Goal: Information Seeking & Learning: Find specific fact

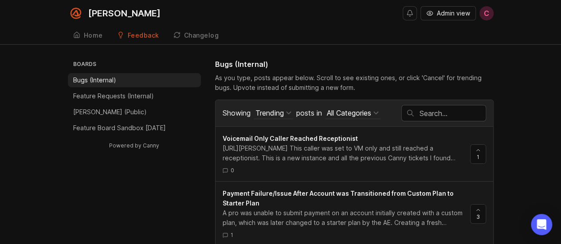
click at [455, 13] on span "Admin view" at bounding box center [453, 13] width 33 height 9
click at [449, 15] on span "Admin view" at bounding box center [453, 13] width 33 height 9
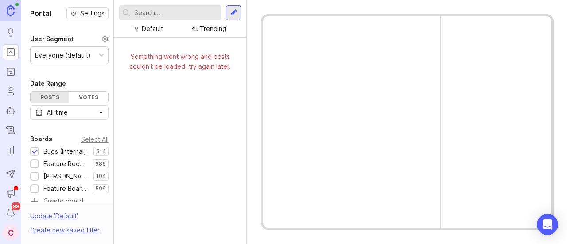
click at [173, 17] on input "text" at bounding box center [176, 13] width 84 height 10
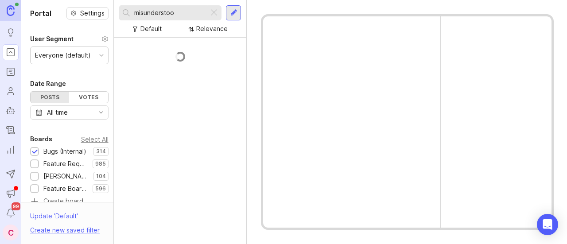
type input "misunderstood"
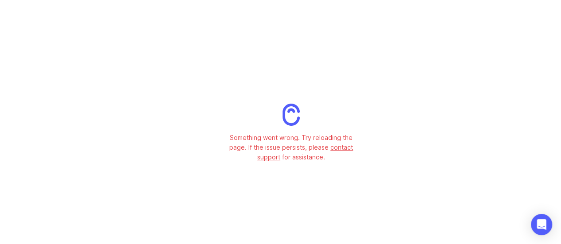
click at [235, 31] on div "Something went wrong. Try reloading the page. If the issue persists, please con…" at bounding box center [291, 133] width 582 height 266
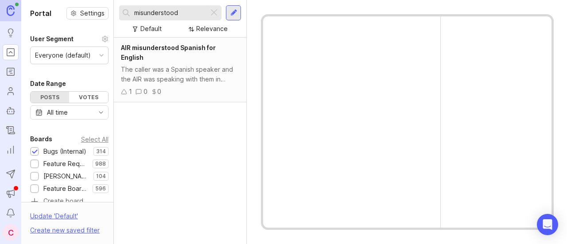
click at [199, 14] on input "misunderstood" at bounding box center [169, 13] width 71 height 10
type input "m"
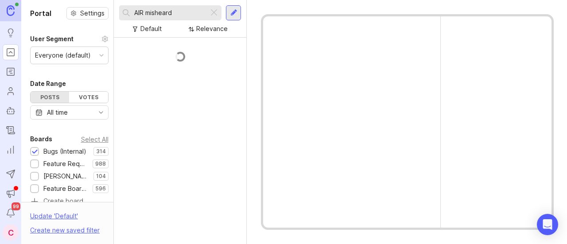
type input "AIR misheard"
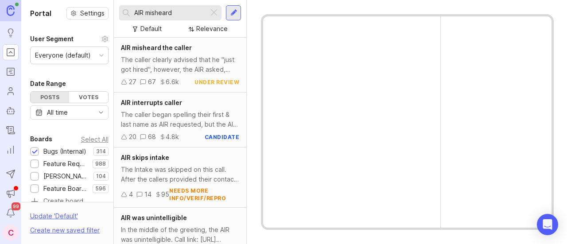
click at [199, 62] on div "The caller clearly advised that he "just got hired", however, the AIR asked, "C…" at bounding box center [180, 65] width 118 height 20
